Goal: Find specific page/section: Find specific page/section

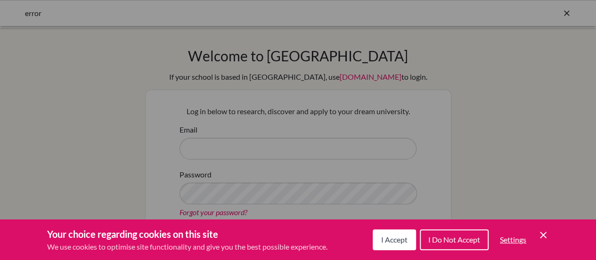
click at [541, 232] on icon "Save and close" at bounding box center [543, 234] width 7 height 7
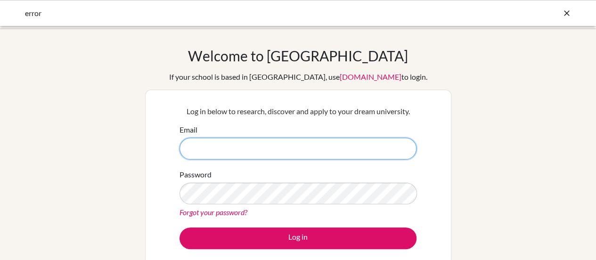
click at [225, 147] on input "Email" at bounding box center [298, 149] width 237 height 22
type input "[EMAIL_ADDRESS][DOMAIN_NAME]"
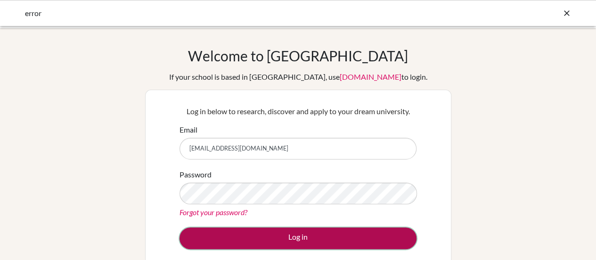
click at [284, 231] on button "Log in" at bounding box center [298, 238] width 237 height 22
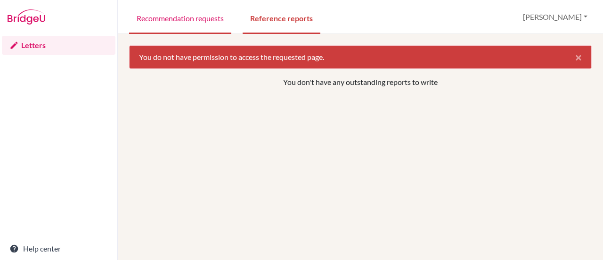
click at [198, 25] on link "Recommendation requests" at bounding box center [180, 17] width 102 height 33
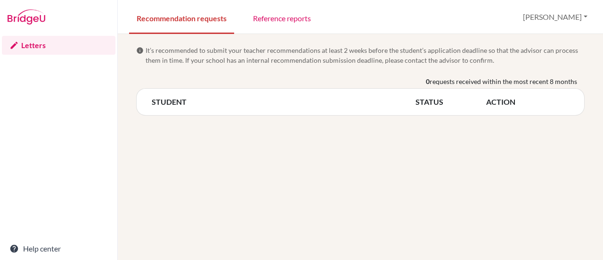
click at [559, 79] on span "requests received within the most recent 8 months" at bounding box center [504, 81] width 148 height 10
